Goal: Transaction & Acquisition: Purchase product/service

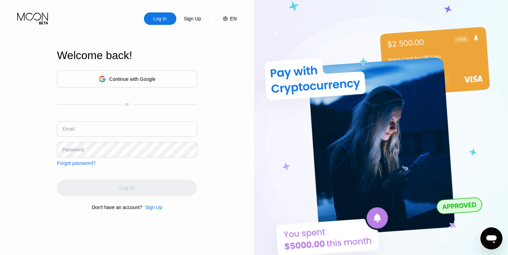
click at [11, 79] on div "Log In Sign Up EN Language Select an item Save Welcome back! Continue with Goog…" at bounding box center [127, 140] width 254 height 280
click at [79, 129] on input "text" at bounding box center [127, 129] width 140 height 16
click at [106, 130] on input "text" at bounding box center [127, 129] width 140 height 16
click at [144, 130] on input "text" at bounding box center [127, 129] width 140 height 16
paste input "JoshuaHerna@gmx.com"
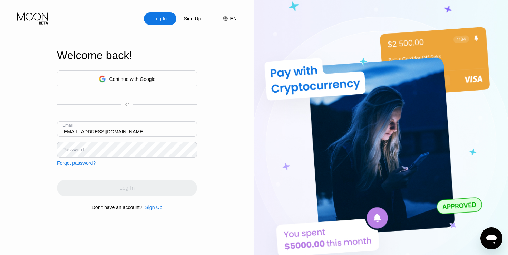
type input "JoshuaHerna@gmx.com"
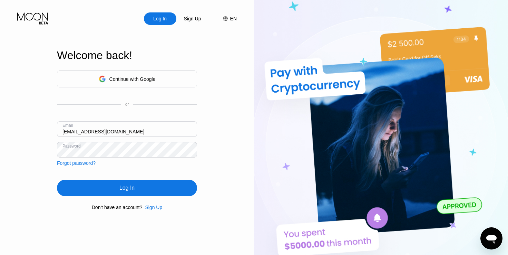
click at [128, 187] on div "Log In" at bounding box center [126, 187] width 15 height 7
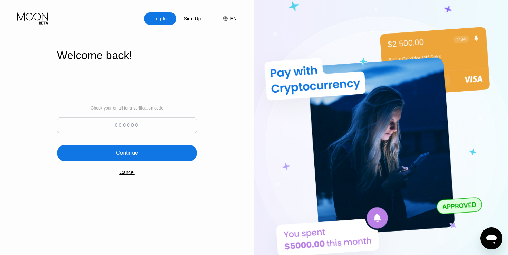
click at [139, 122] on input at bounding box center [127, 125] width 140 height 16
paste input "323863"
type input "323863"
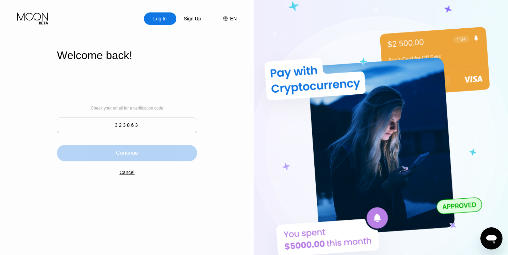
click at [130, 149] on div "Continue" at bounding box center [127, 153] width 140 height 17
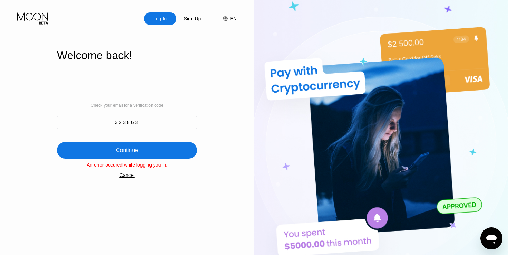
click at [134, 151] on div "Continue" at bounding box center [127, 150] width 22 height 7
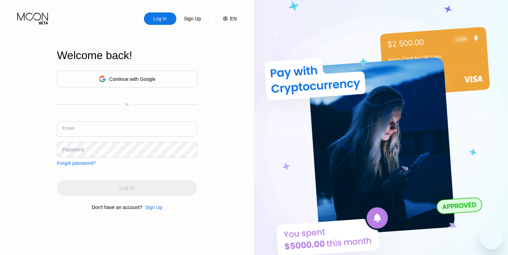
click at [110, 130] on input "text" at bounding box center [127, 129] width 140 height 16
click at [108, 129] on input "text" at bounding box center [127, 129] width 140 height 16
drag, startPoint x: 95, startPoint y: 129, endPoint x: 36, endPoint y: 129, distance: 58.3
click at [57, 128] on input "v" at bounding box center [127, 129] width 140 height 16
paste input "romaneg@gmx.com"
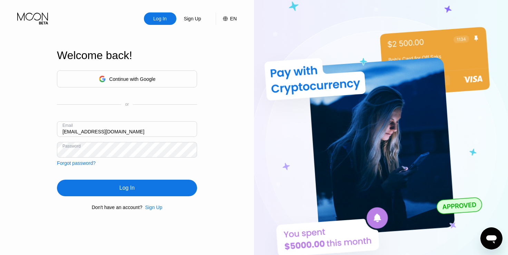
type input "romaneg@gmx.com"
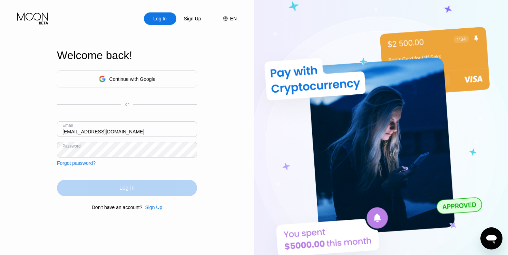
click at [121, 183] on div "Log In" at bounding box center [127, 187] width 140 height 17
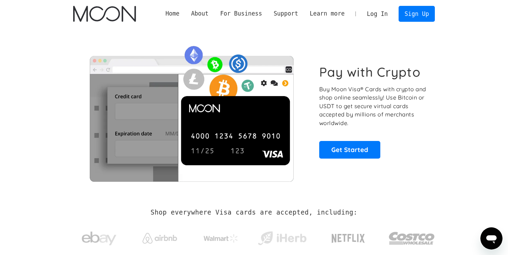
click at [383, 12] on link "Log In" at bounding box center [377, 13] width 32 height 15
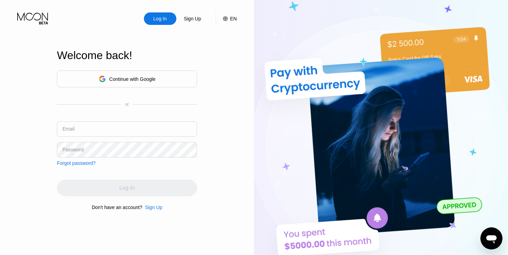
click at [104, 126] on input "text" at bounding box center [127, 129] width 140 height 16
paste input "JoshuaHerna@gmx.com"
type input "JoshuaHerna@gmx.com"
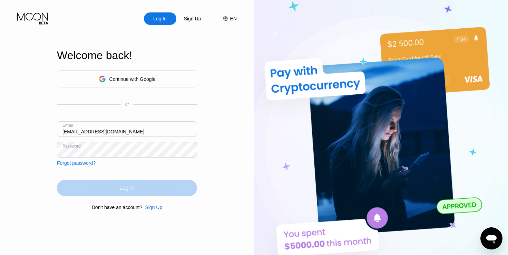
click at [137, 190] on div "Log In" at bounding box center [127, 187] width 140 height 17
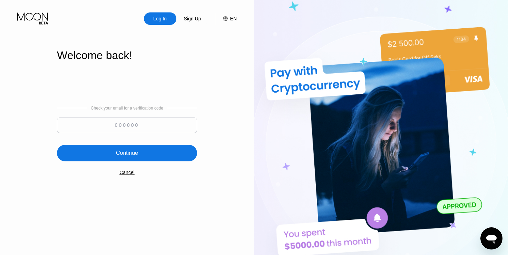
click at [24, 106] on div "Log In Sign Up EN Language Select an item Save Welcome back! Check your email f…" at bounding box center [127, 140] width 254 height 280
click at [126, 124] on input at bounding box center [127, 125] width 140 height 16
paste input "491147"
type input "491147"
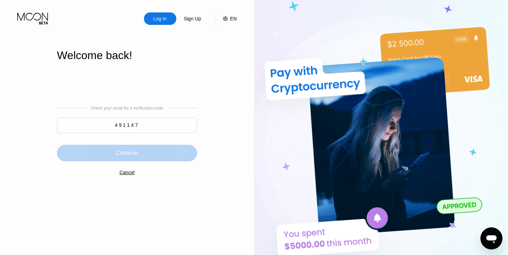
click at [119, 151] on div "Continue" at bounding box center [127, 152] width 22 height 7
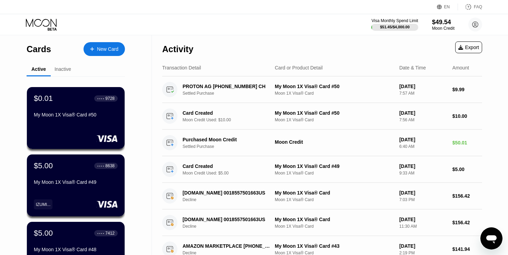
click at [106, 49] on div "New Card" at bounding box center [107, 49] width 21 height 6
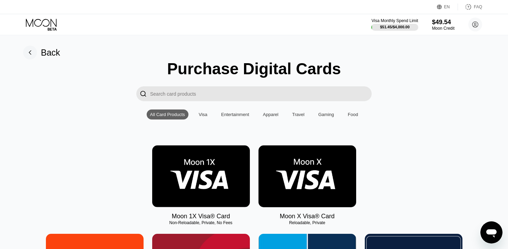
click at [201, 169] on img at bounding box center [201, 176] width 98 height 62
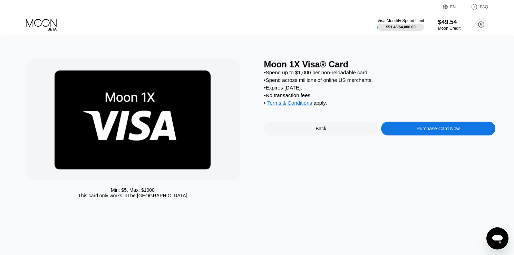
click at [429, 131] on div "Purchase Card Now" at bounding box center [438, 129] width 43 height 6
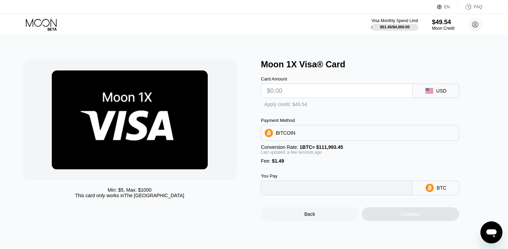
type input "0"
click at [331, 92] on input "text" at bounding box center [337, 91] width 140 height 14
type input "$5"
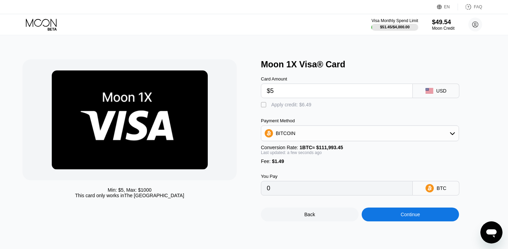
type input "0.00005795"
type input "$5"
drag, startPoint x: 263, startPoint y: 107, endPoint x: 326, endPoint y: 162, distance: 83.7
click at [263, 107] on div "" at bounding box center [264, 104] width 7 height 7
type input "0"
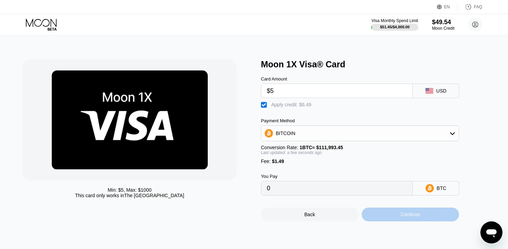
click at [389, 217] on div "Continue" at bounding box center [411, 214] width 98 height 14
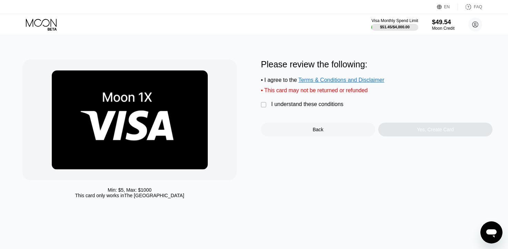
click at [276, 107] on div "I understand these conditions" at bounding box center [307, 104] width 72 height 6
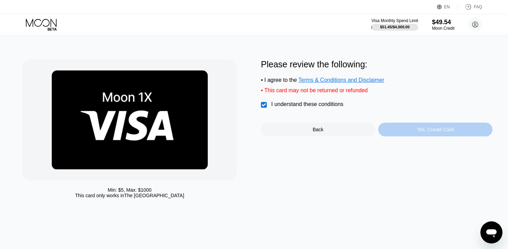
click at [444, 136] on div "Yes, Create Card" at bounding box center [435, 130] width 114 height 14
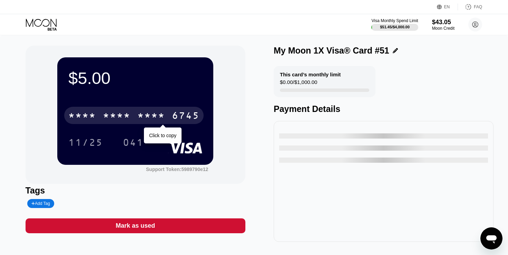
click at [133, 118] on div "* * * * * * * * * * * * 6745" at bounding box center [133, 115] width 139 height 17
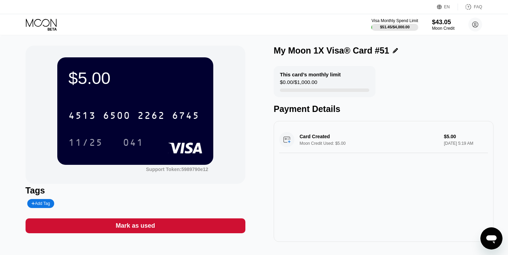
click at [42, 208] on div "Add Tag" at bounding box center [40, 203] width 27 height 9
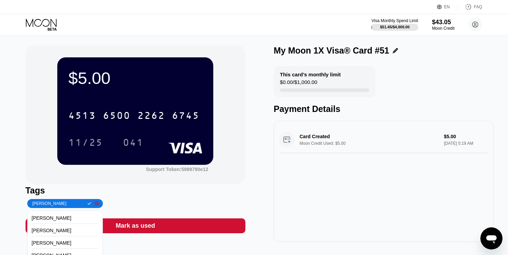
type input "[PERSON_NAME]"
click at [88, 204] on icon at bounding box center [90, 203] width 4 height 4
